Goal: Find specific page/section: Find specific page/section

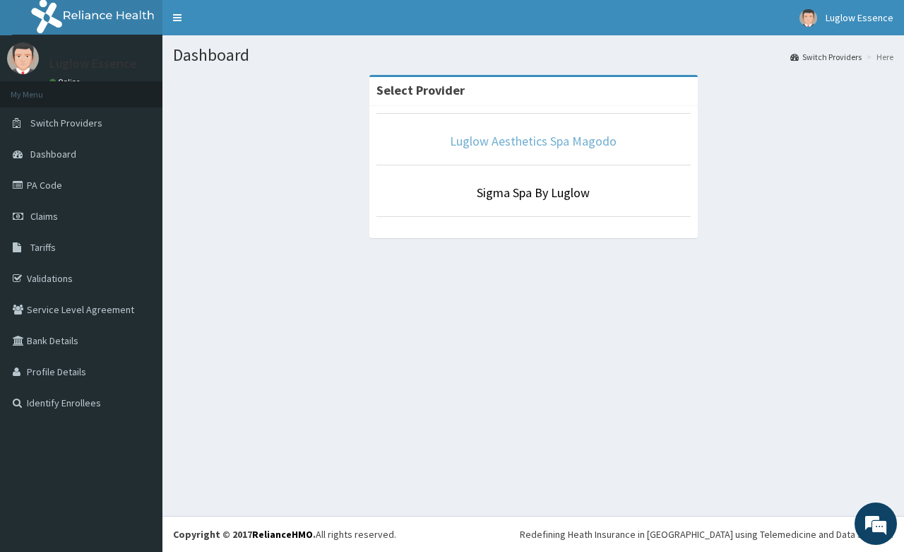
click at [555, 147] on link "Luglow Aesthetics Spa Magodo" at bounding box center [533, 141] width 167 height 16
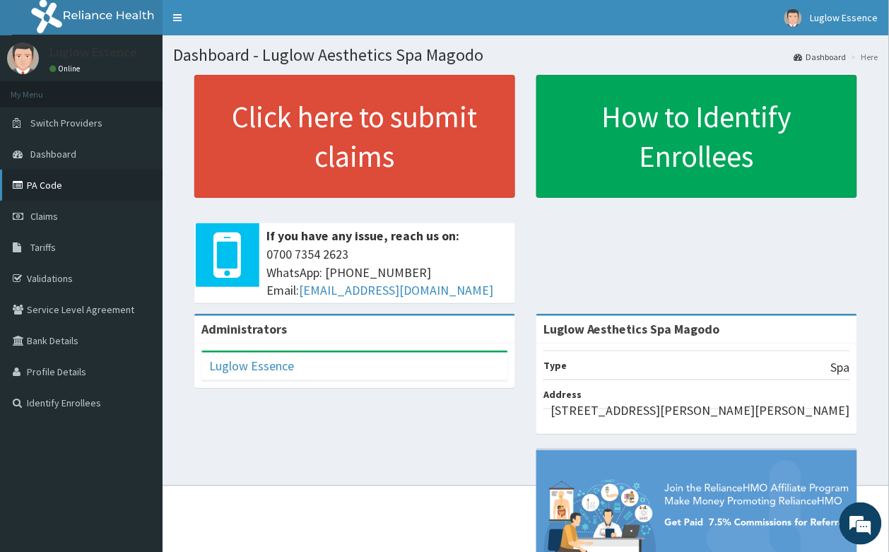
click at [61, 188] on link "PA Code" at bounding box center [81, 185] width 162 height 31
